Goal: Transaction & Acquisition: Purchase product/service

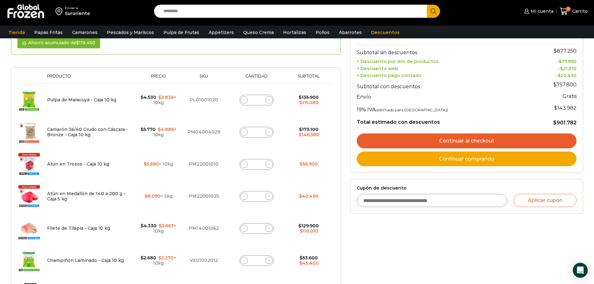
scroll to position [98, 0]
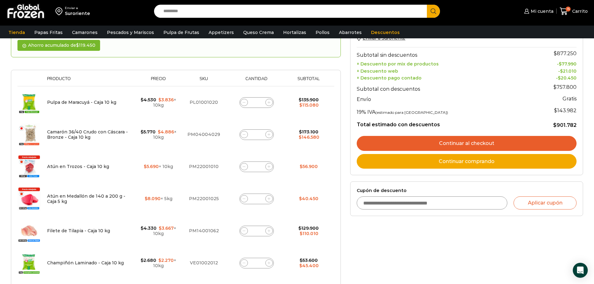
click at [259, 133] on input "*" at bounding box center [256, 134] width 9 height 9
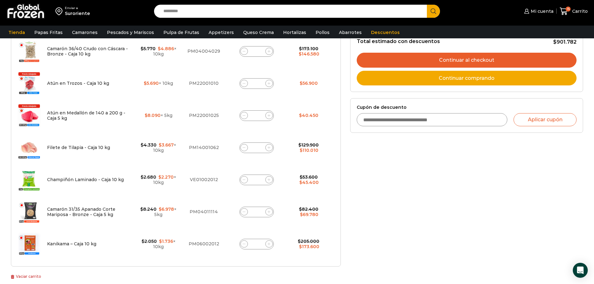
scroll to position [191, 0]
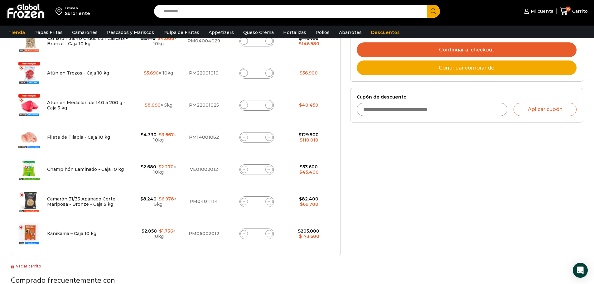
click at [260, 138] on input "*" at bounding box center [256, 137] width 9 height 9
type input "*"
click at [286, 146] on td "Filete de Tilapia - Caja 10 kg cantidad *" at bounding box center [256, 137] width 59 height 32
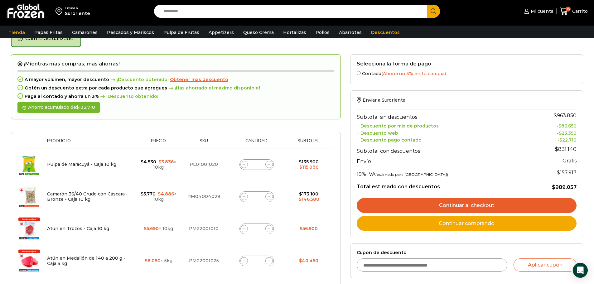
scroll to position [35, 0]
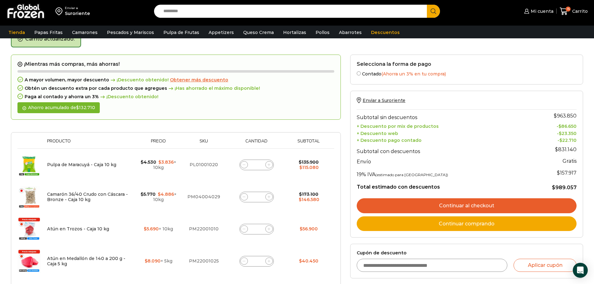
click at [257, 163] on input "*" at bounding box center [256, 165] width 9 height 9
type input "*"
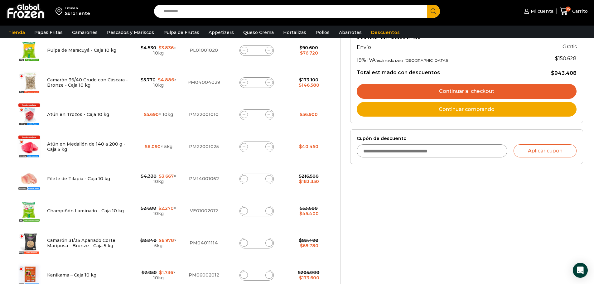
scroll to position [160, 0]
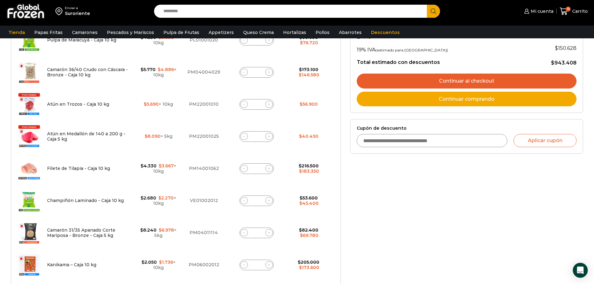
click at [259, 136] on input "*" at bounding box center [256, 136] width 9 height 9
type input "*"
click at [286, 141] on td "$ 40.450" at bounding box center [308, 136] width 45 height 32
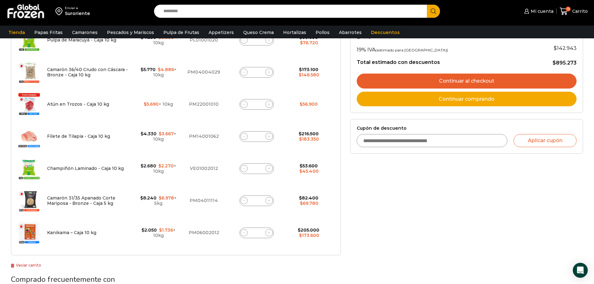
click at [259, 103] on input "*" at bounding box center [256, 104] width 9 height 9
type input "*"
click at [343, 181] on div "¡Mientras más compras, más ahorras! A mayor volumen, mayor descuento ¡Descuento…" at bounding box center [175, 148] width 339 height 436
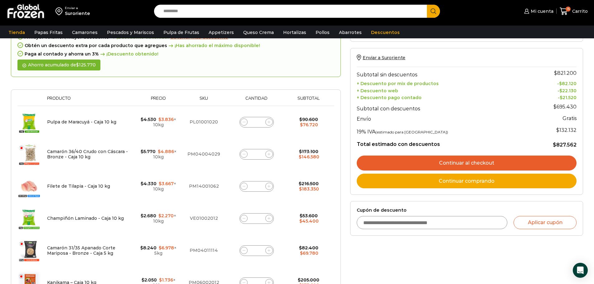
scroll to position [62, 0]
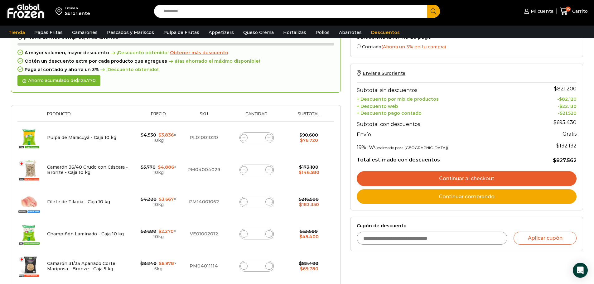
drag, startPoint x: 476, startPoint y: 179, endPoint x: 470, endPoint y: 179, distance: 5.9
click at [476, 179] on link "Continuar al checkout" at bounding box center [467, 178] width 220 height 15
click at [463, 177] on link "Continuar al checkout" at bounding box center [467, 178] width 220 height 15
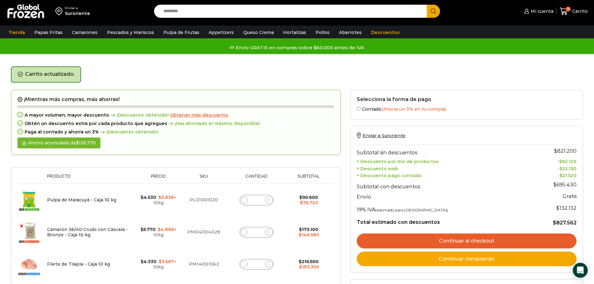
scroll to position [94, 0]
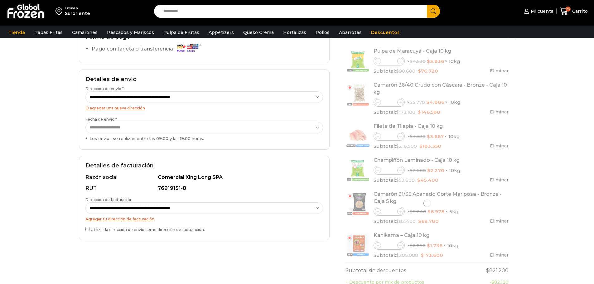
select select "*"
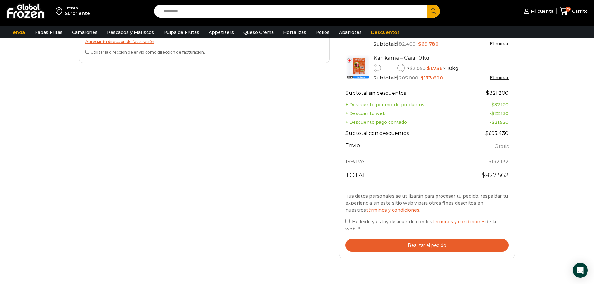
scroll to position [249, 0]
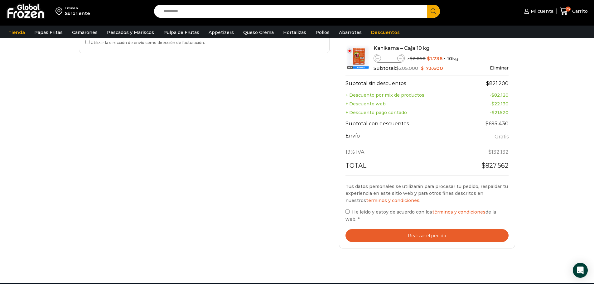
click at [414, 229] on button "Realizar el pedido" at bounding box center [426, 235] width 163 height 13
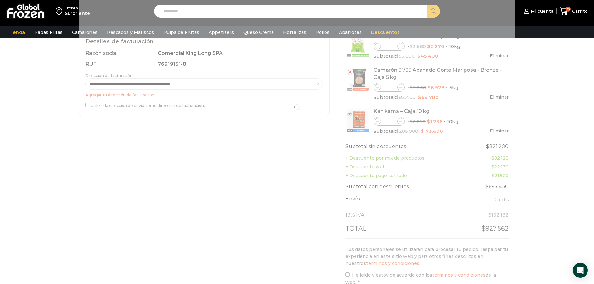
scroll to position [187, 0]
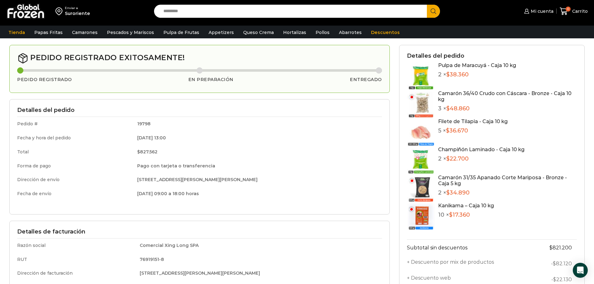
scroll to position [31, 0]
